Goal: Task Accomplishment & Management: Complete application form

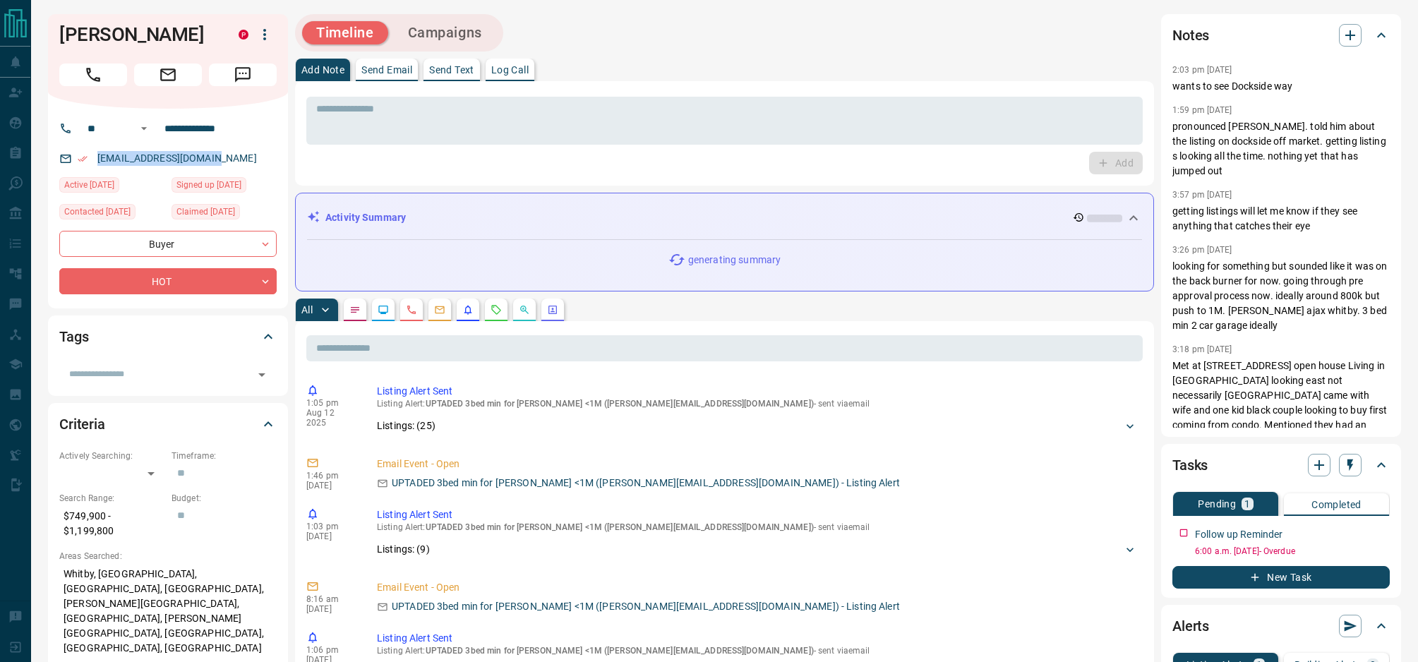
drag, startPoint x: 218, startPoint y: 162, endPoint x: 95, endPoint y: 160, distance: 122.8
click at [95, 160] on div "[EMAIL_ADDRESS][DOMAIN_NAME]" at bounding box center [167, 158] width 217 height 23
copy link "[EMAIL_ADDRESS][DOMAIN_NAME]"
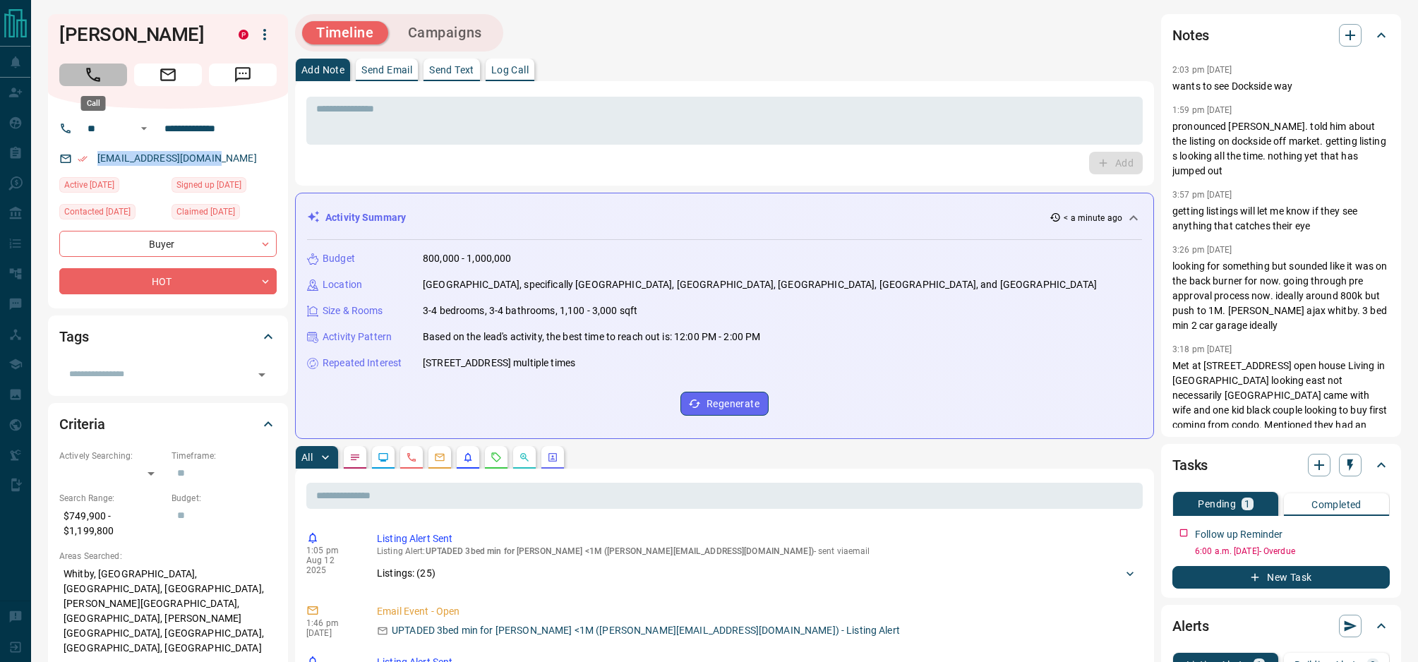
click at [92, 72] on icon "Call" at bounding box center [93, 75] width 18 height 18
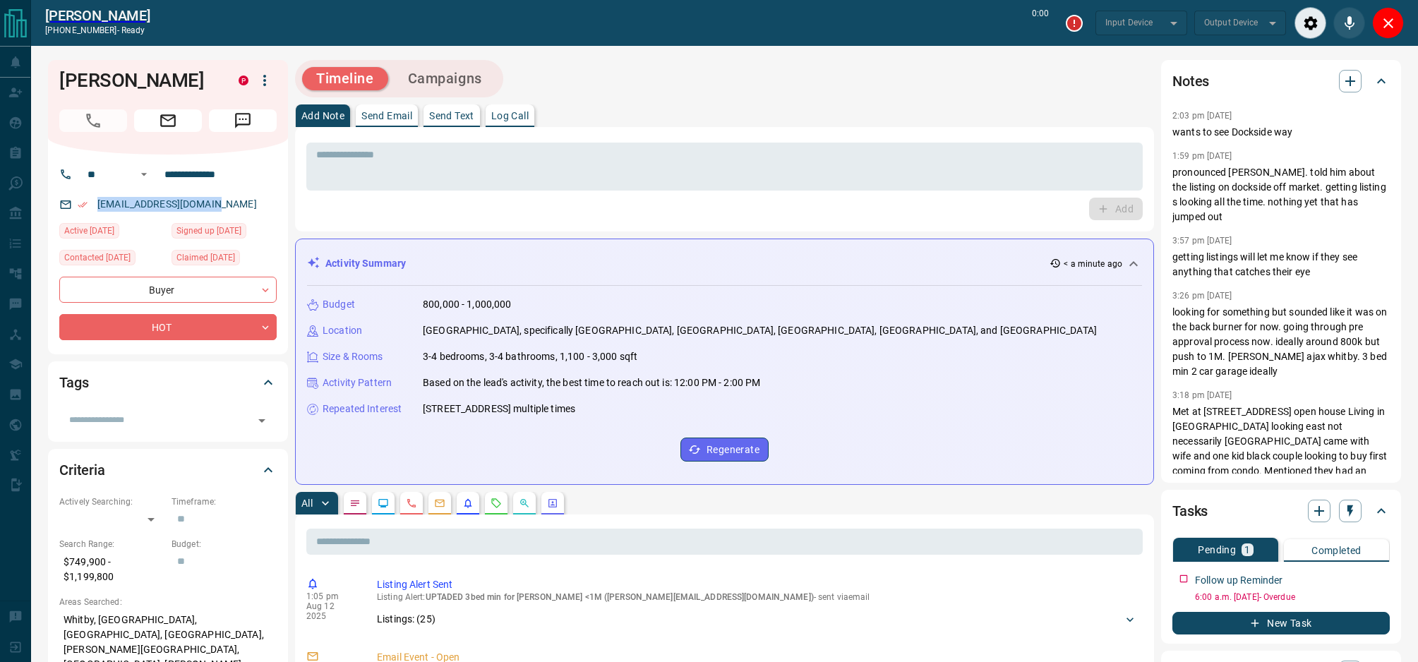
type input "*******"
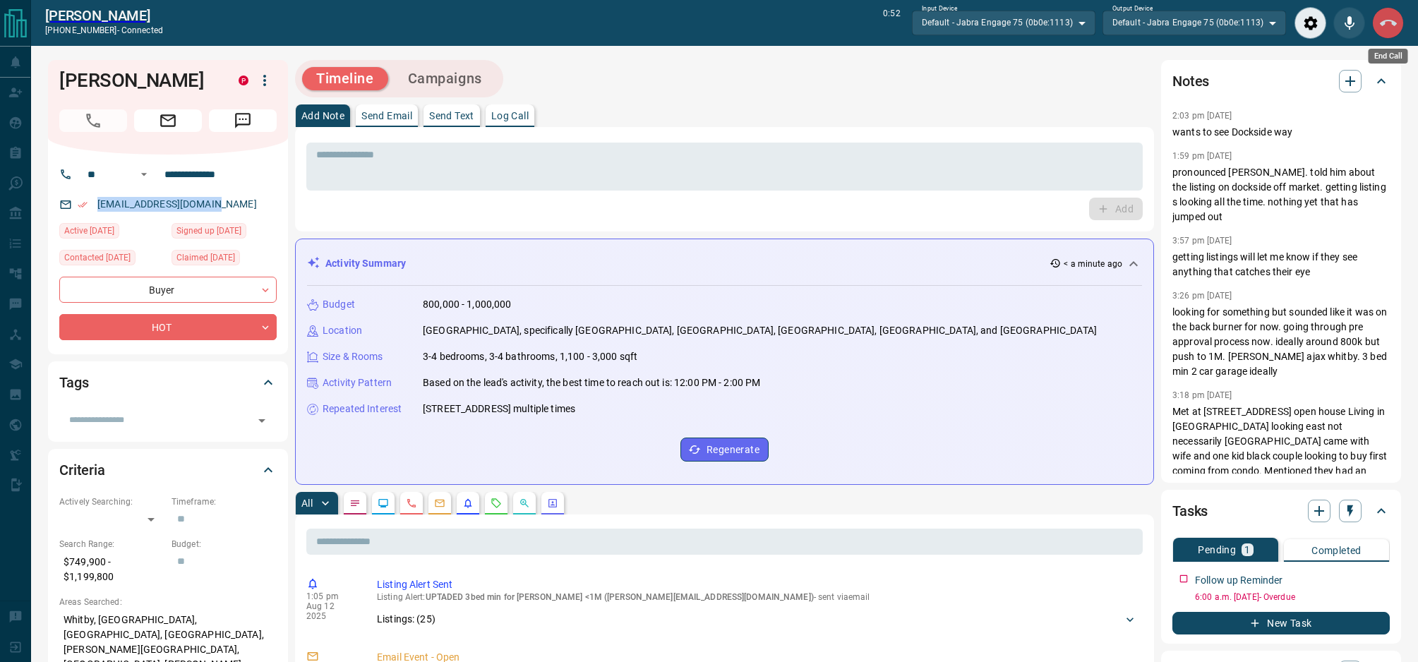
click at [1387, 28] on icon "End Call" at bounding box center [1388, 23] width 17 height 17
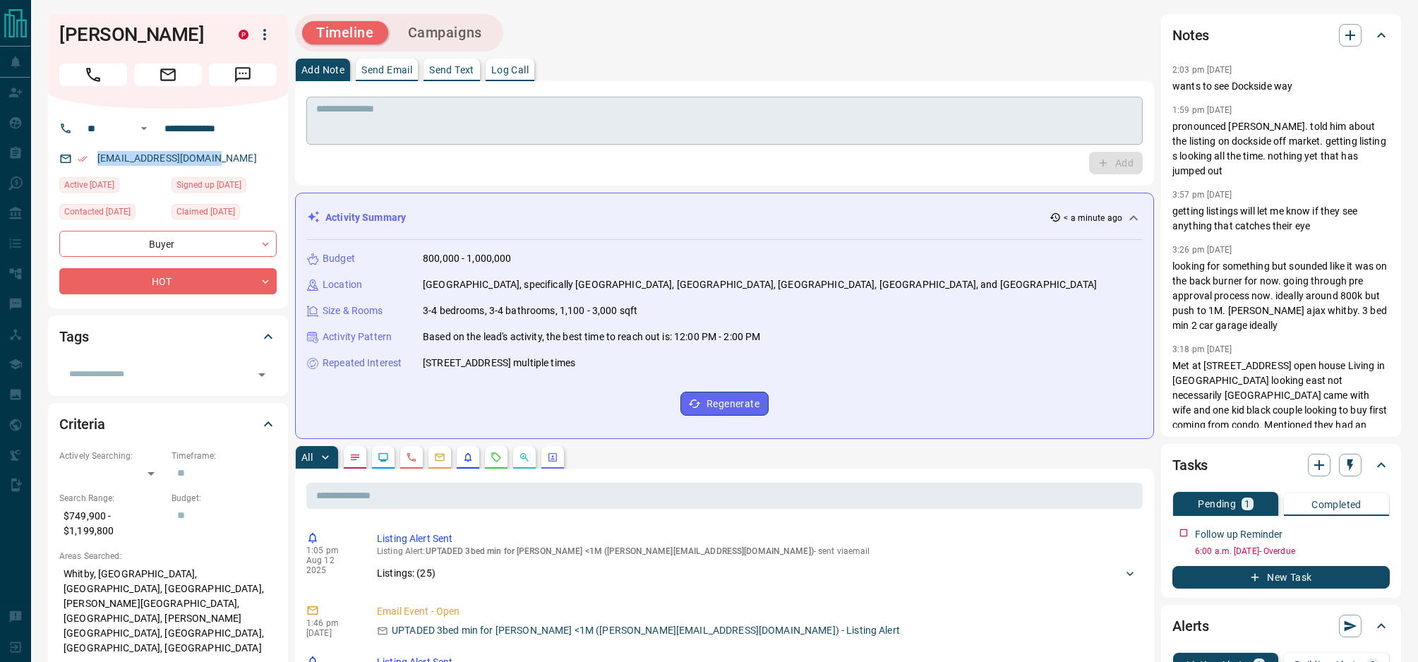
click at [450, 126] on textarea at bounding box center [724, 121] width 817 height 36
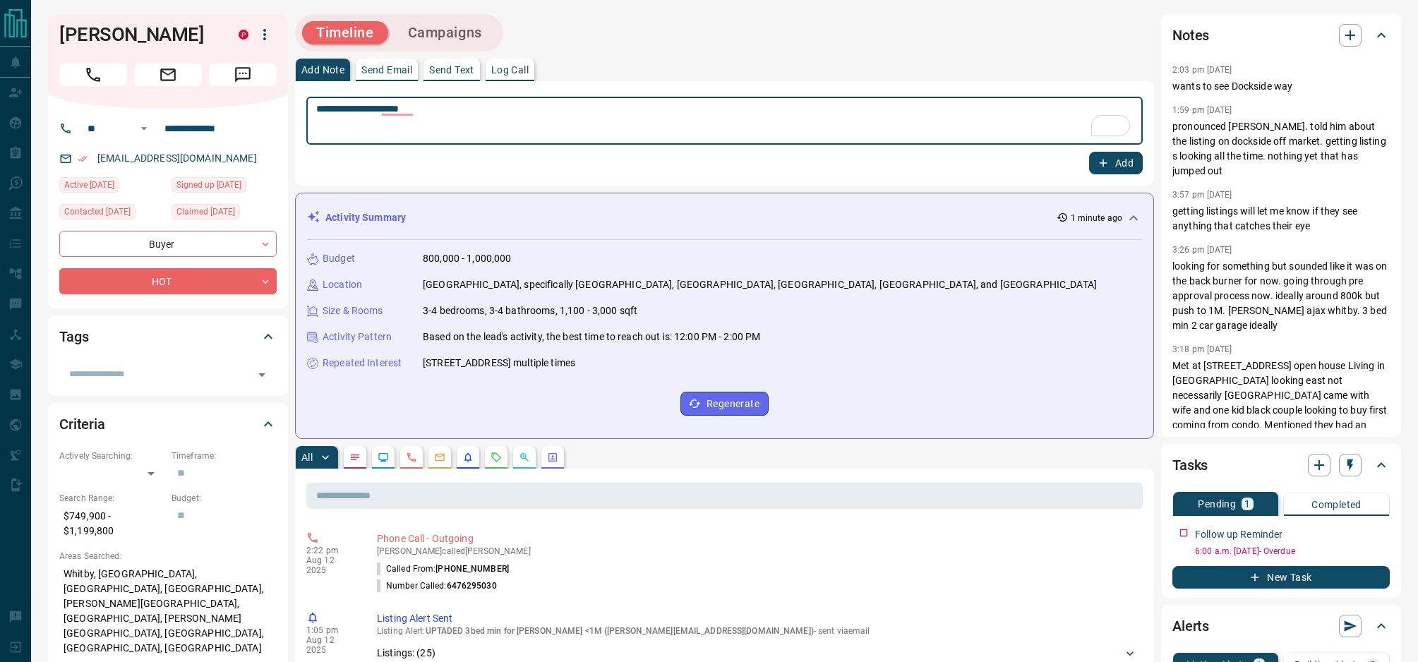
type textarea "**********"
click at [1097, 163] on icon "button" at bounding box center [1103, 163] width 13 height 13
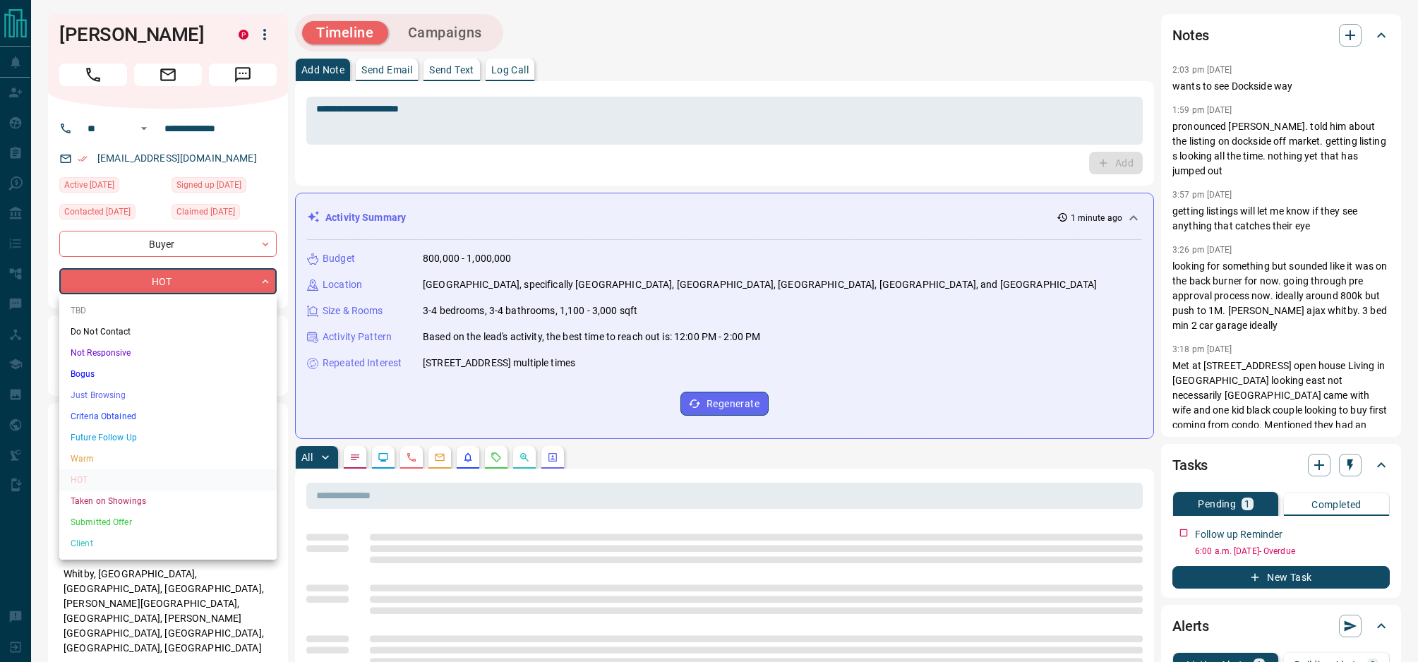
drag, startPoint x: 173, startPoint y: 435, endPoint x: 431, endPoint y: 7, distance: 499.6
click at [173, 435] on li "Future Follow Up" at bounding box center [167, 437] width 217 height 21
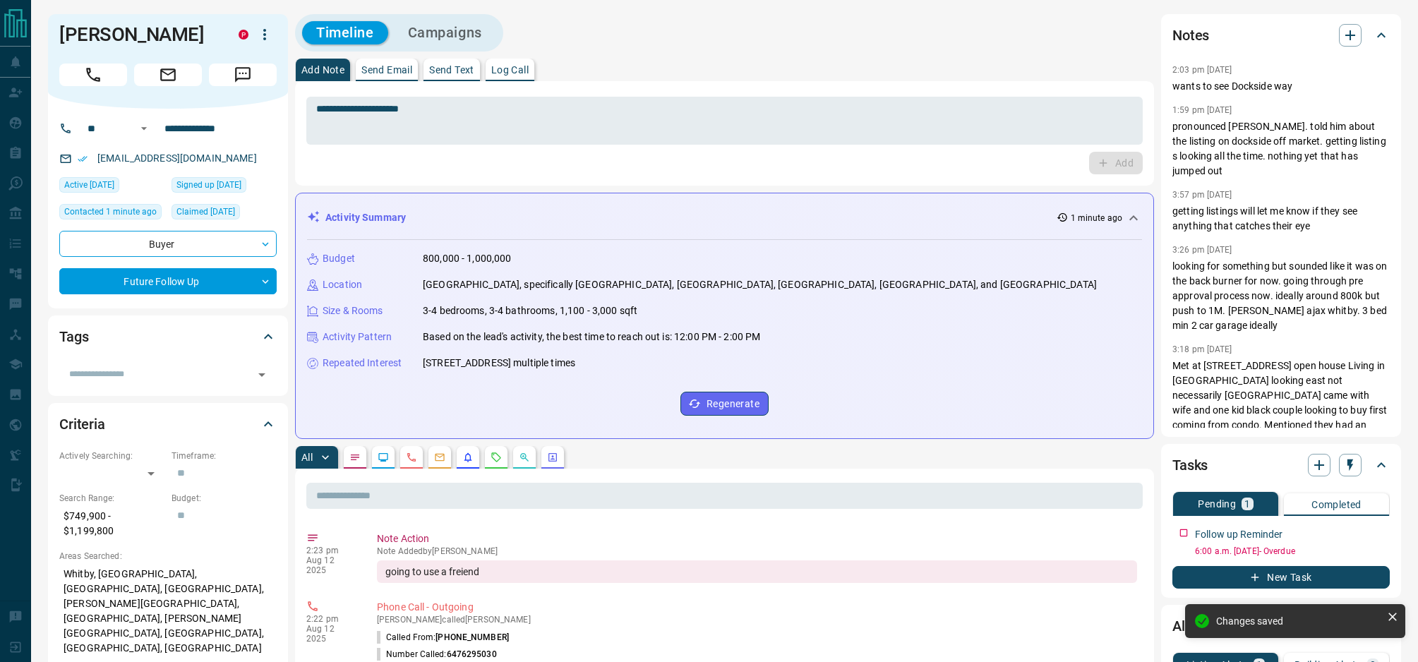
type input "*"
